Goal: Use online tool/utility: Utilize a website feature to perform a specific function

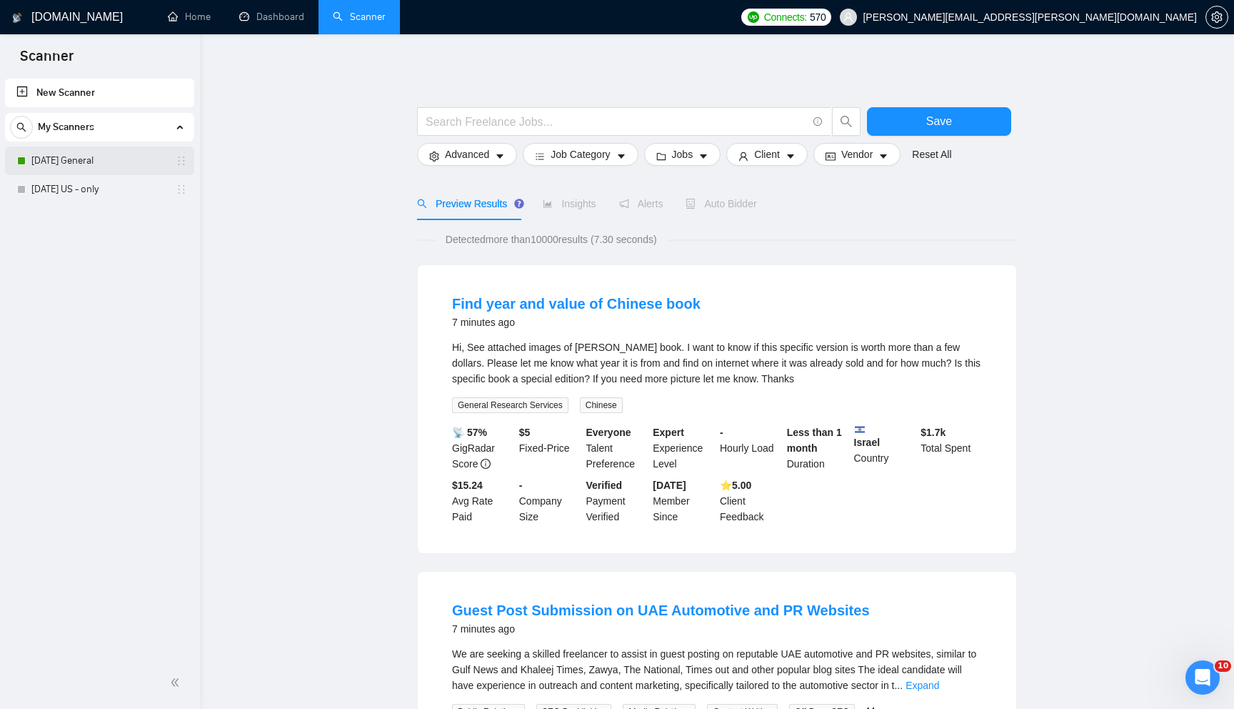
click at [104, 161] on link "[DATE] General" at bounding box center [99, 160] width 136 height 29
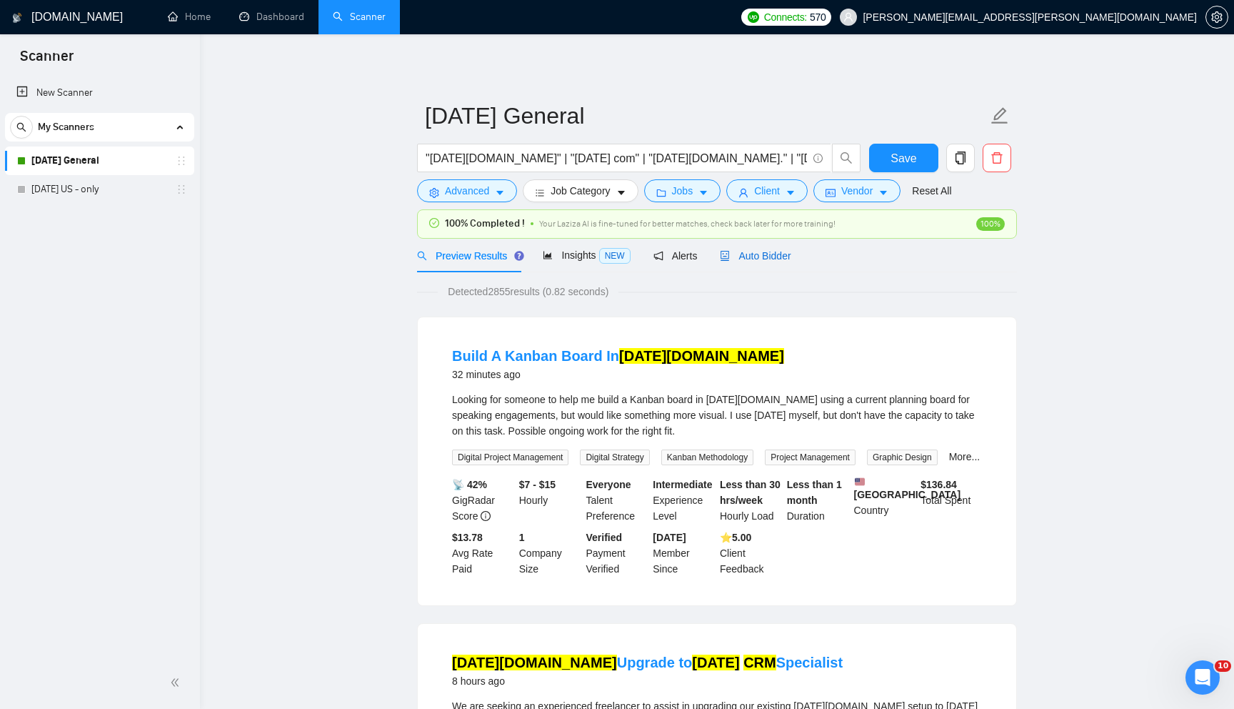
click at [770, 256] on span "Auto Bidder" at bounding box center [755, 255] width 71 height 11
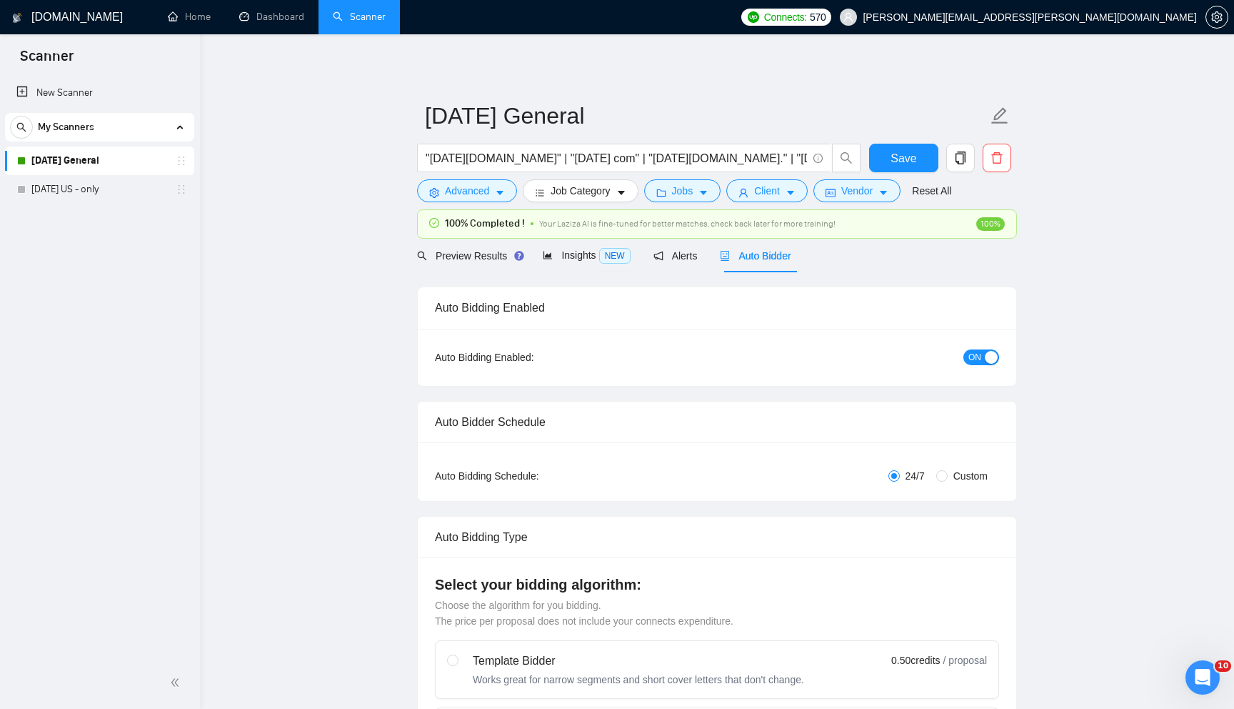
checkbox input "true"
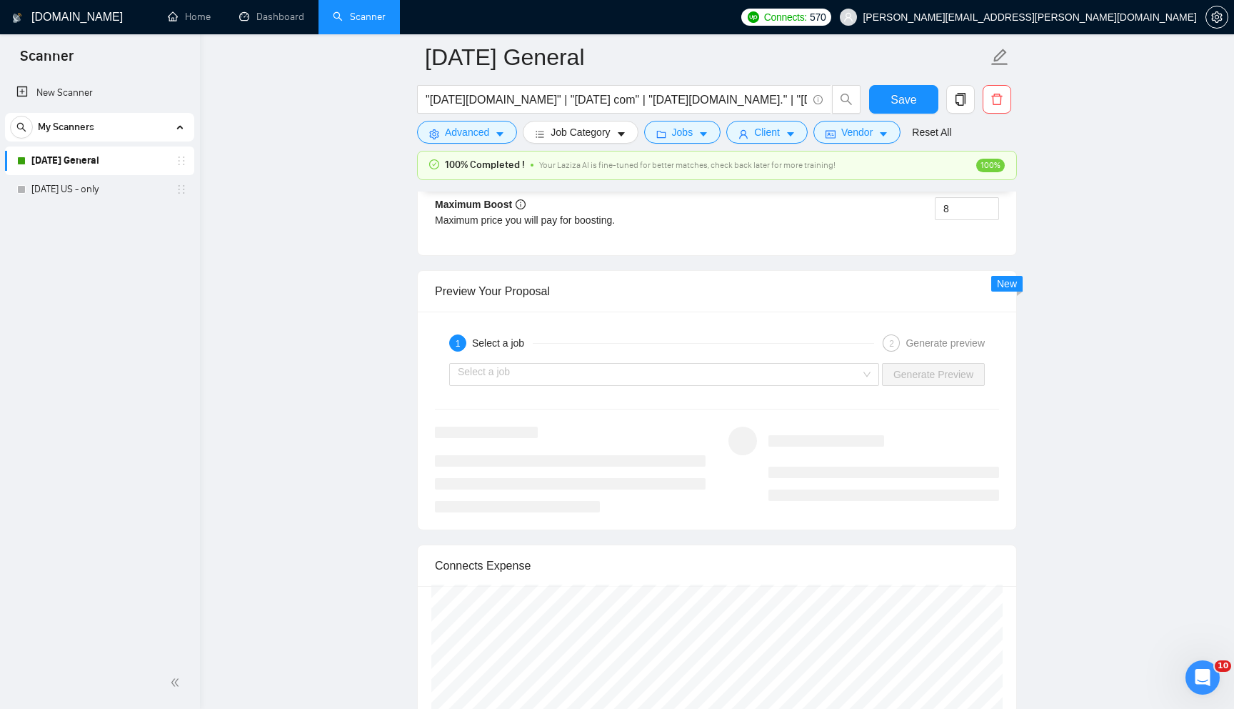
scroll to position [2659, 0]
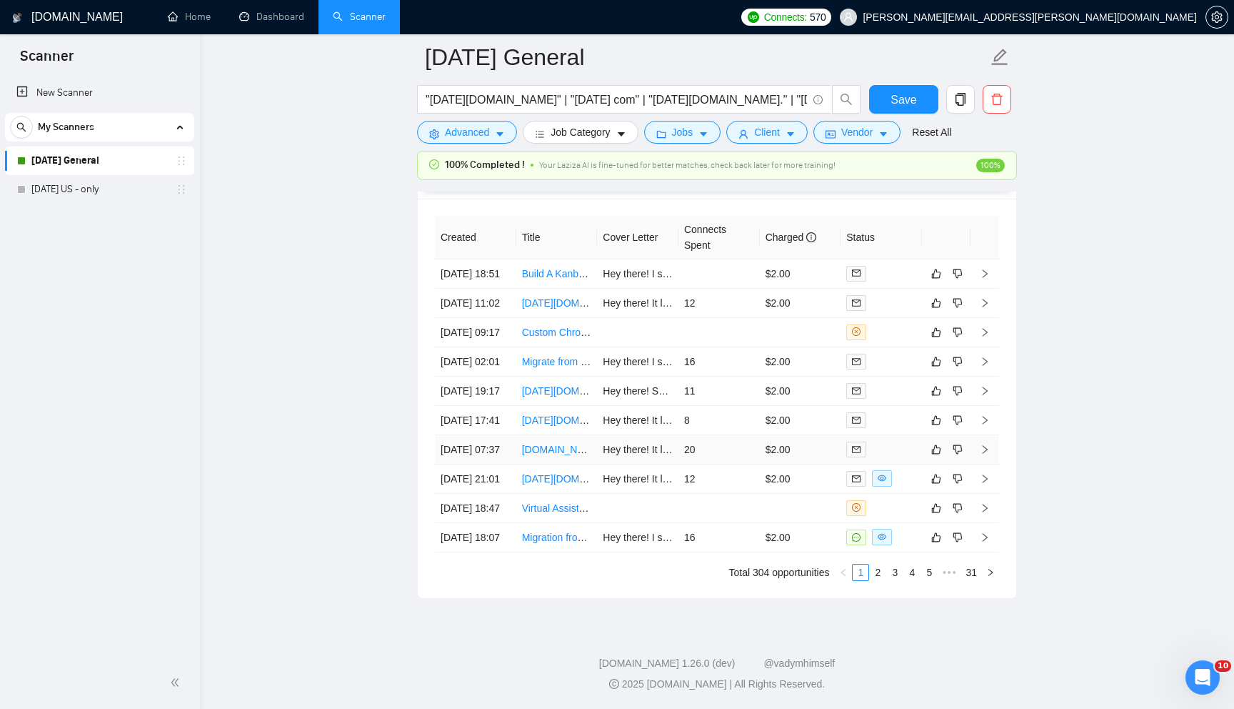
scroll to position [3952, 0]
click at [874, 567] on link "2" at bounding box center [878, 572] width 16 height 16
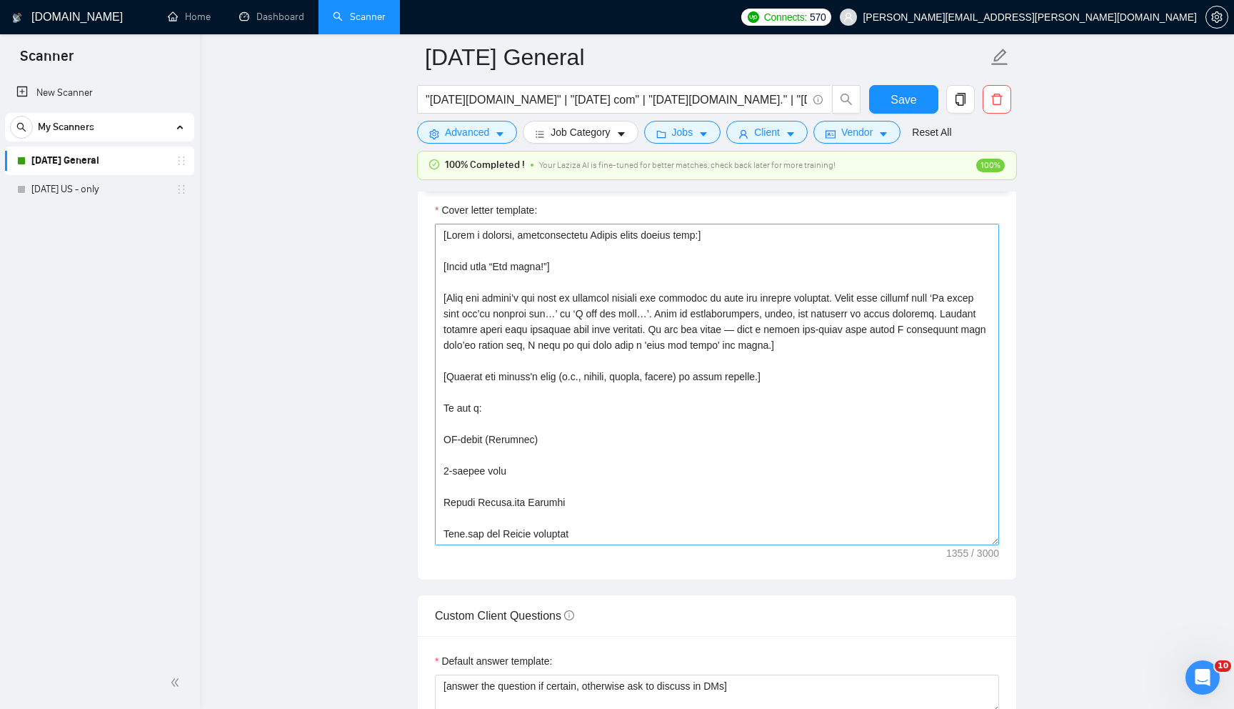
scroll to position [1592, 0]
